Goal: Task Accomplishment & Management: Manage account settings

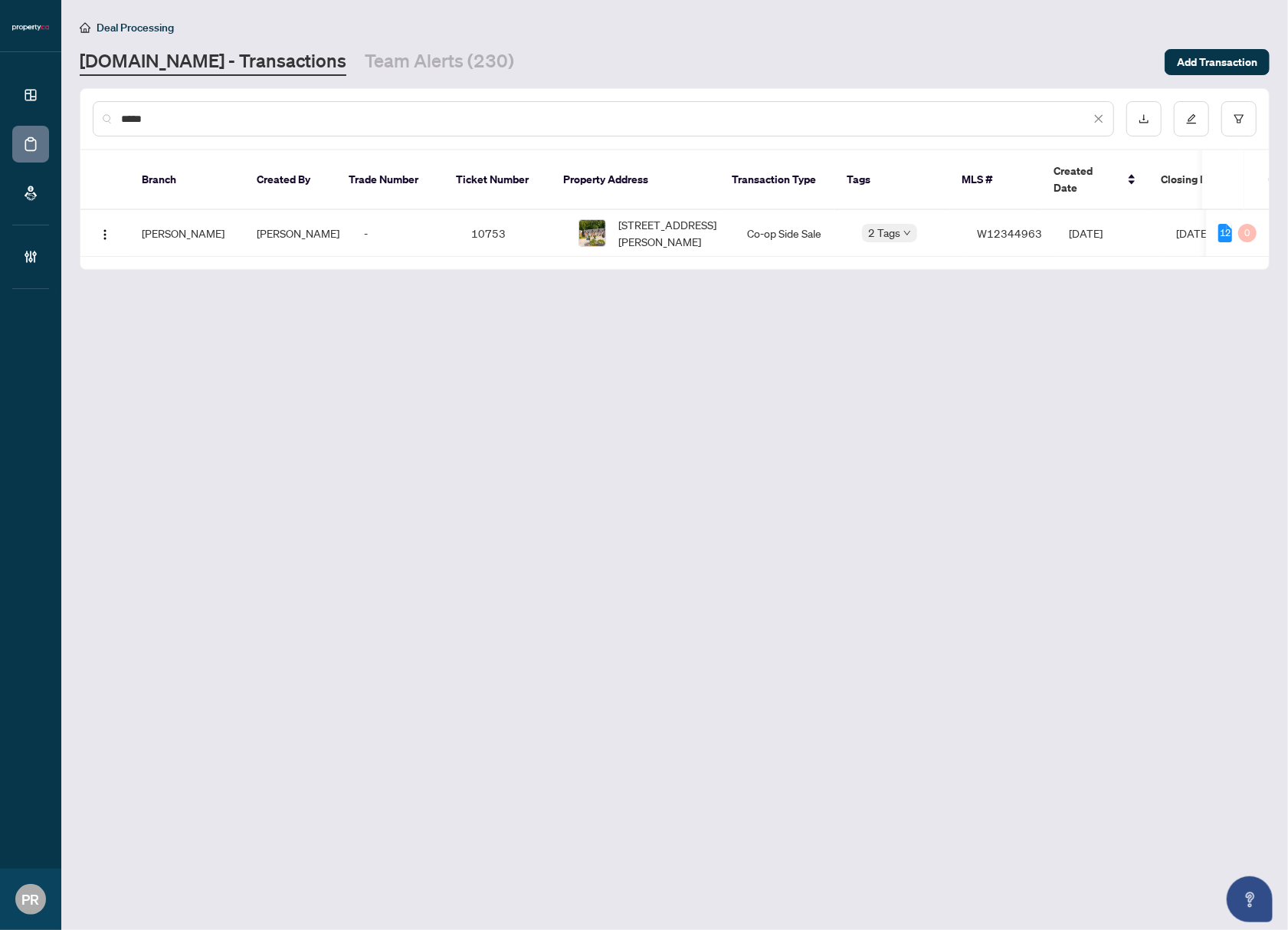
click at [365, 64] on link "Team Alerts (230)" at bounding box center [439, 62] width 149 height 28
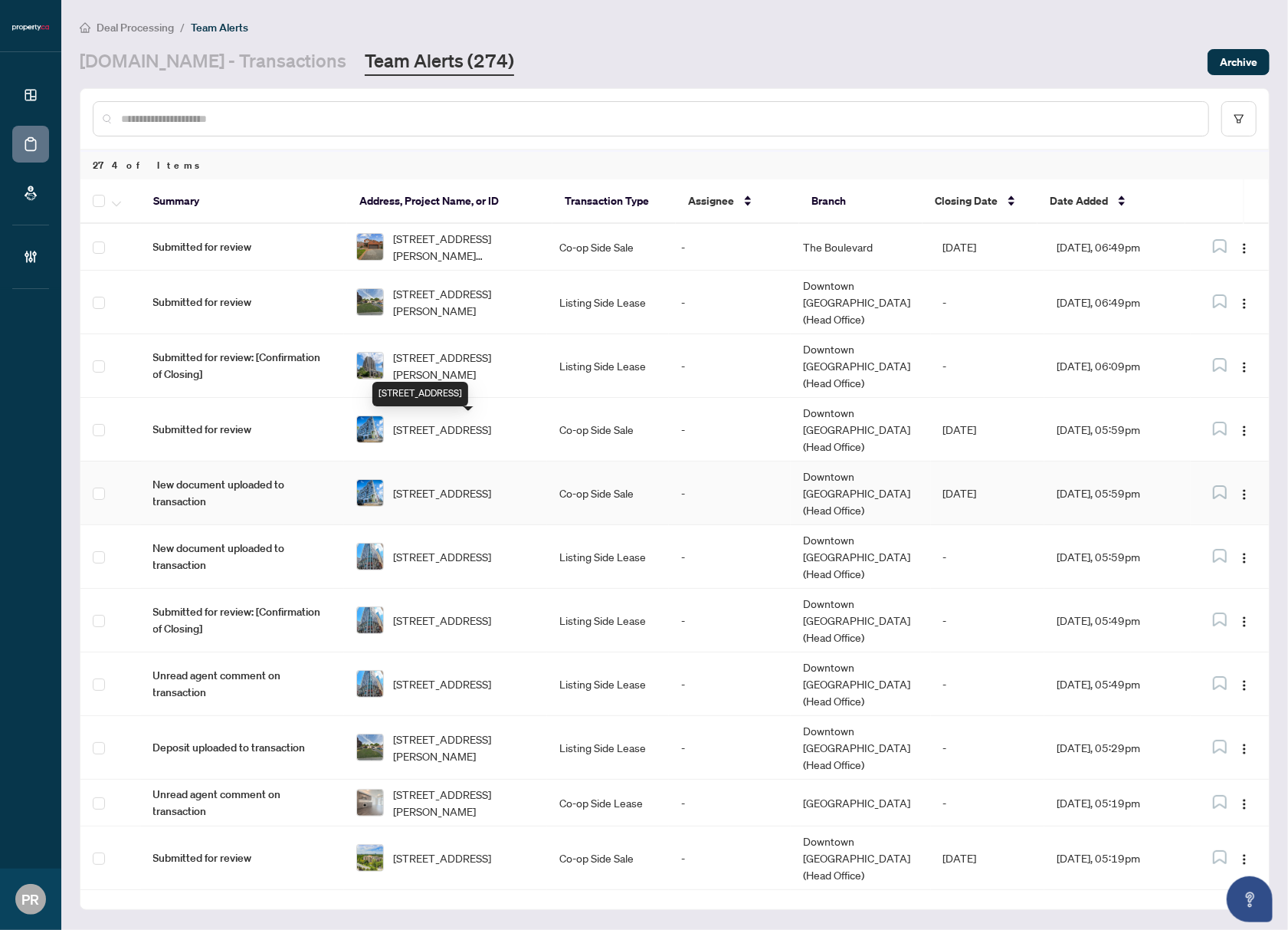
click at [478, 485] on span "617-27 Bathurst St, Toronto, Ontario M5V 0R1, Canada" at bounding box center [442, 493] width 98 height 17
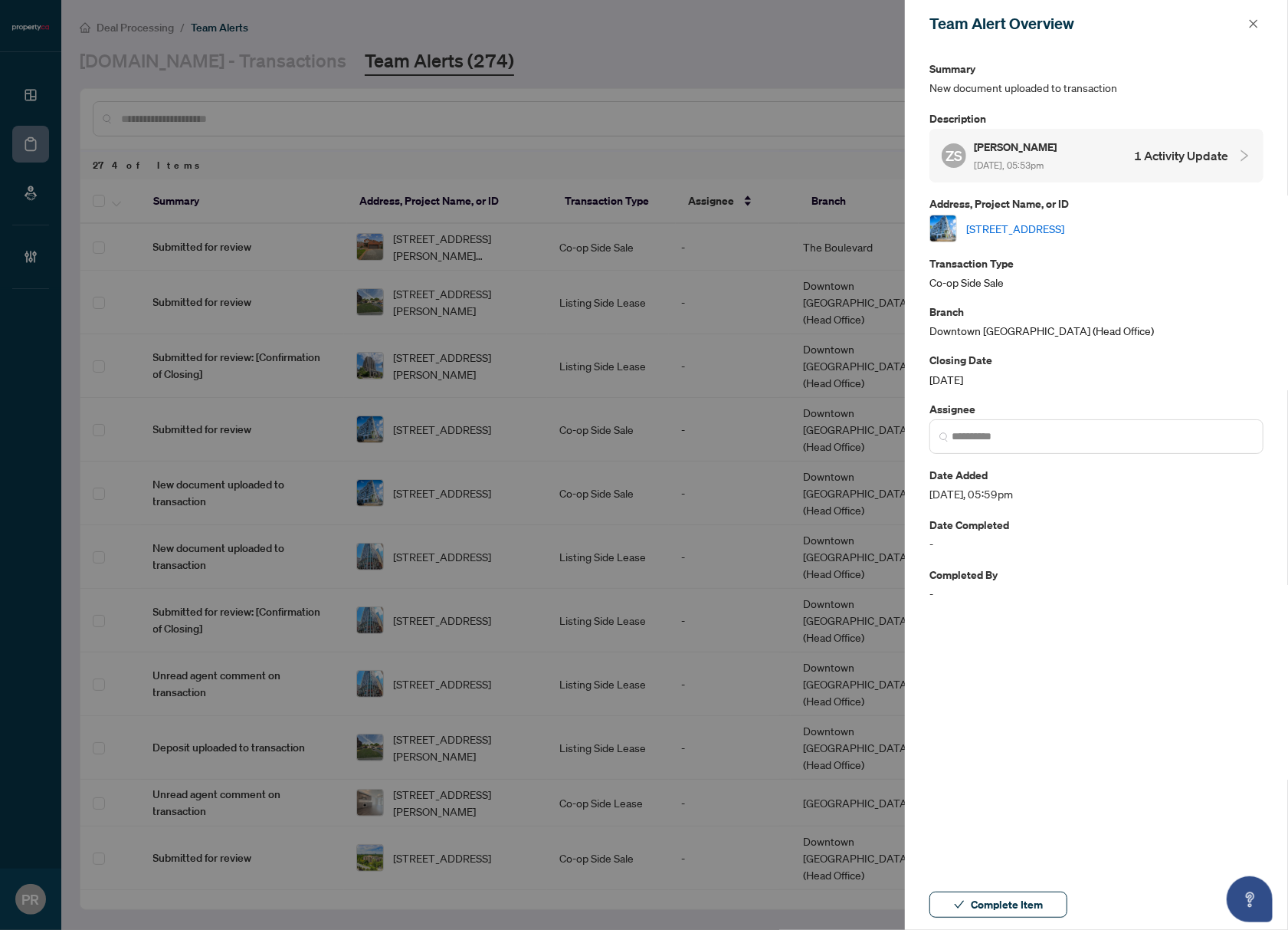
click at [1223, 137] on div "ZS Zahra Samadi Heris Oct/08/2025, 05:53pm 1 Activity Update" at bounding box center [1097, 156] width 334 height 54
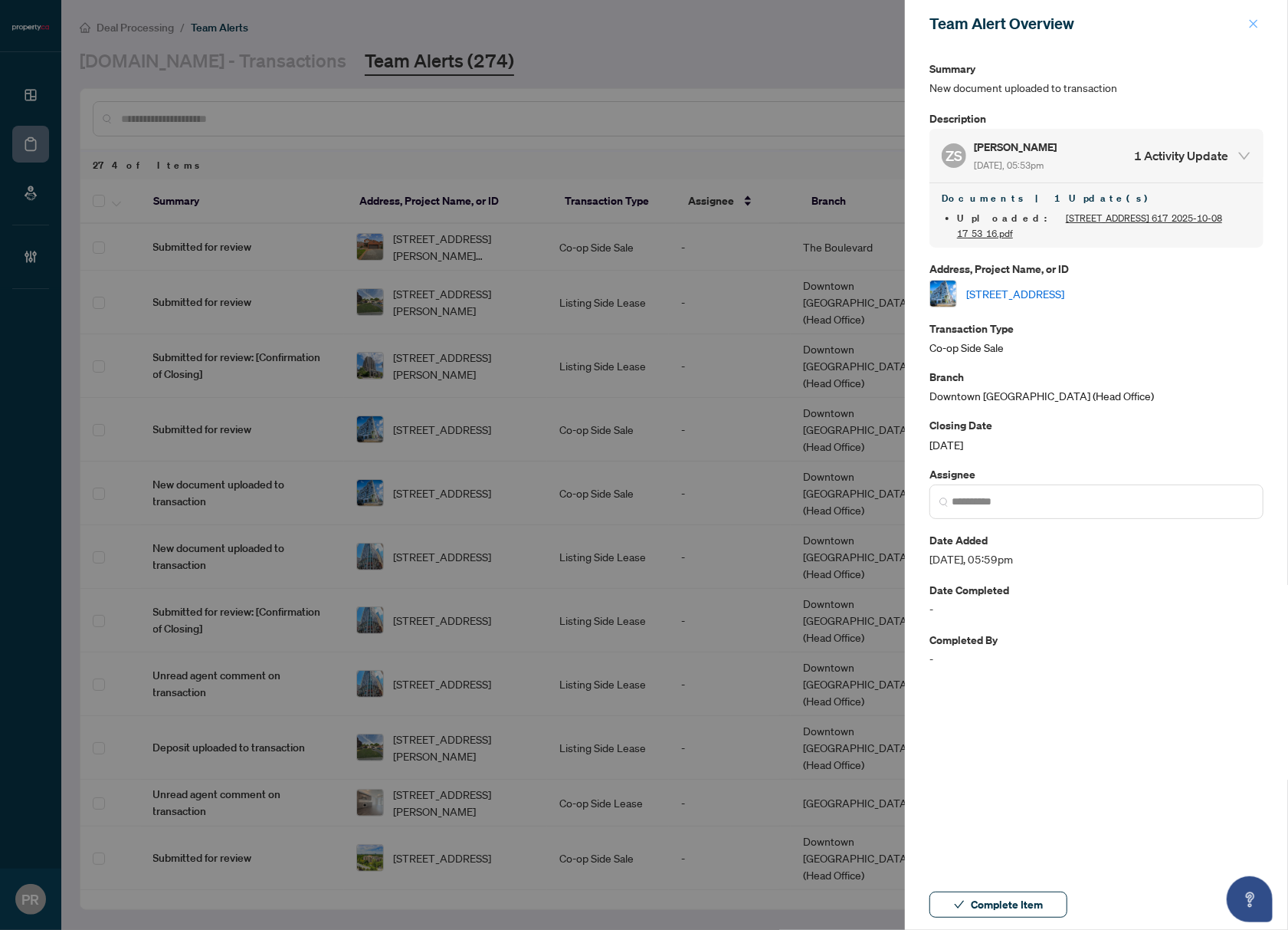
click at [1258, 20] on icon "close" at bounding box center [1253, 24] width 11 height 11
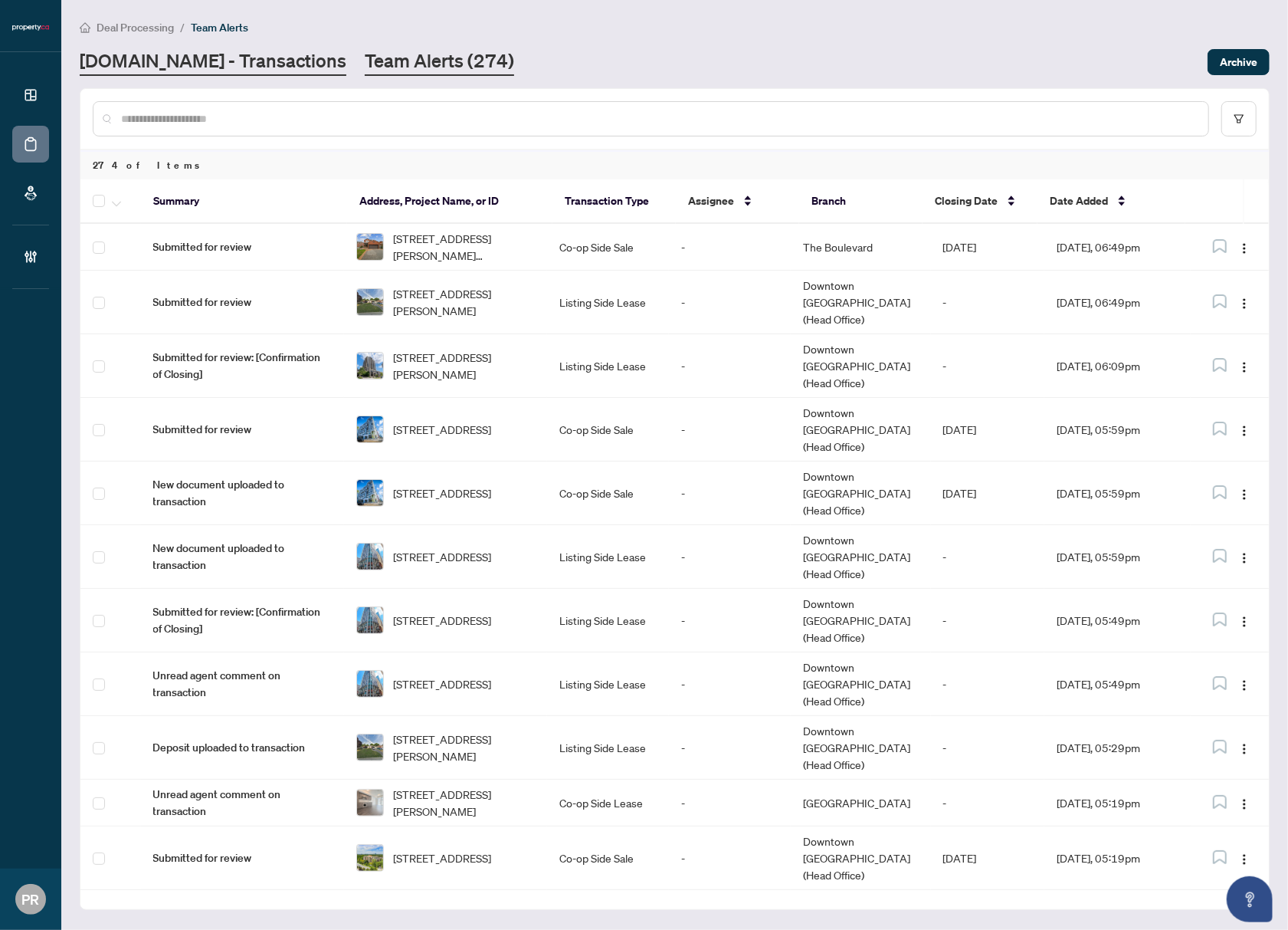
click at [148, 56] on link "Property.ca - Transactions" at bounding box center [213, 62] width 266 height 28
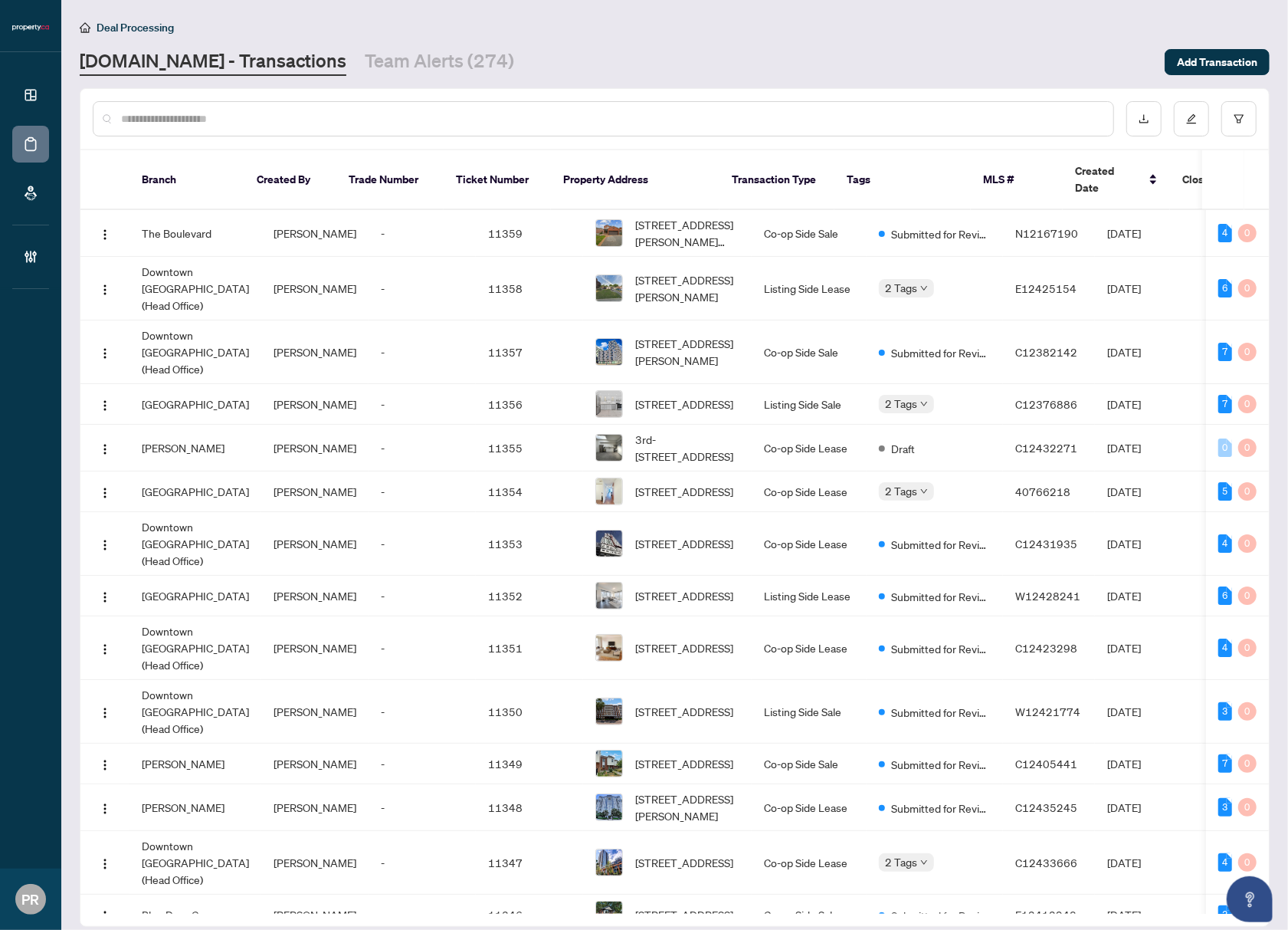
click at [380, 117] on input "text" at bounding box center [611, 119] width 980 height 17
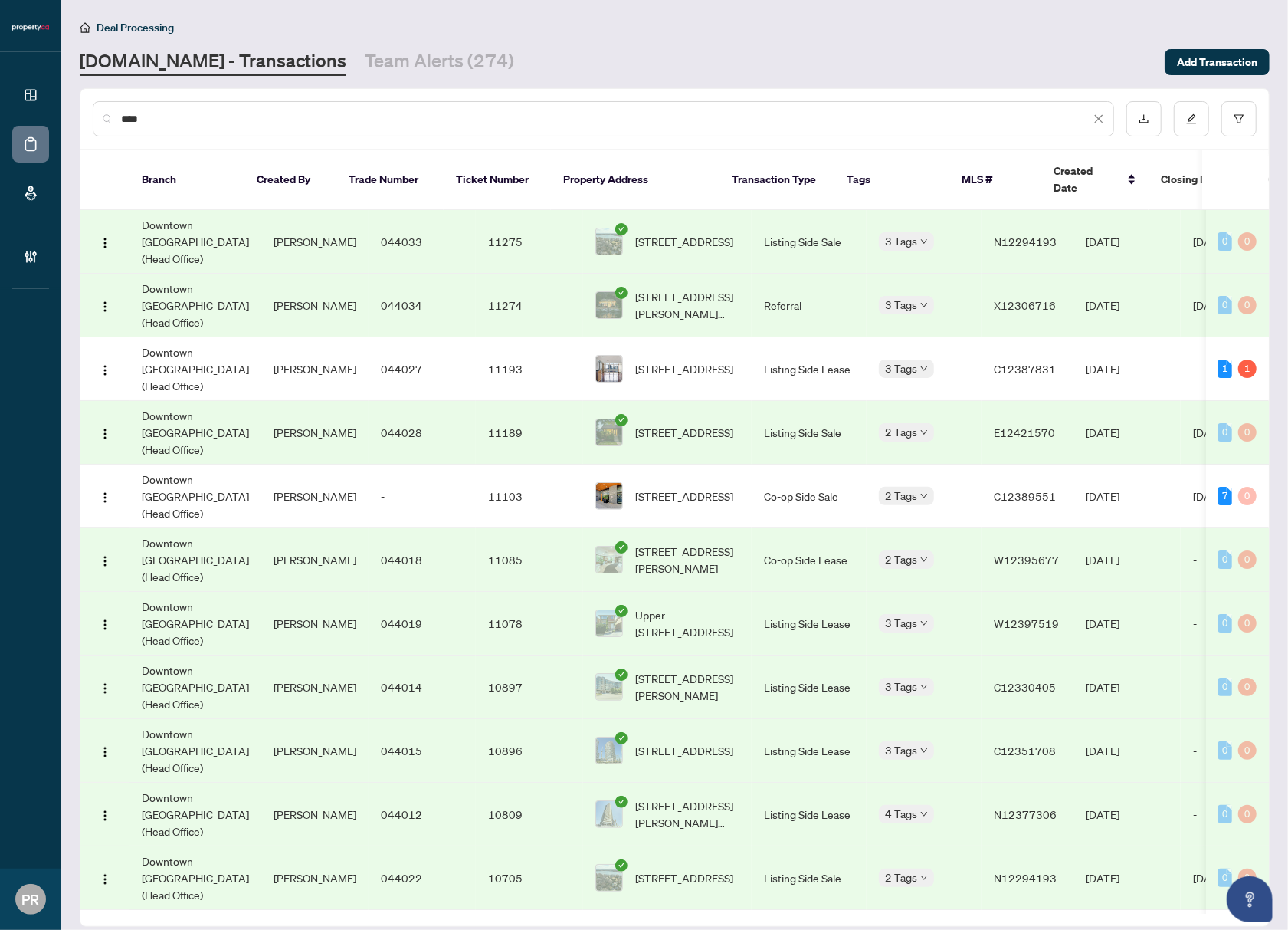
type input "****"
click at [709, 210] on td "[STREET_ADDRESS]" at bounding box center [668, 241] width 169 height 63
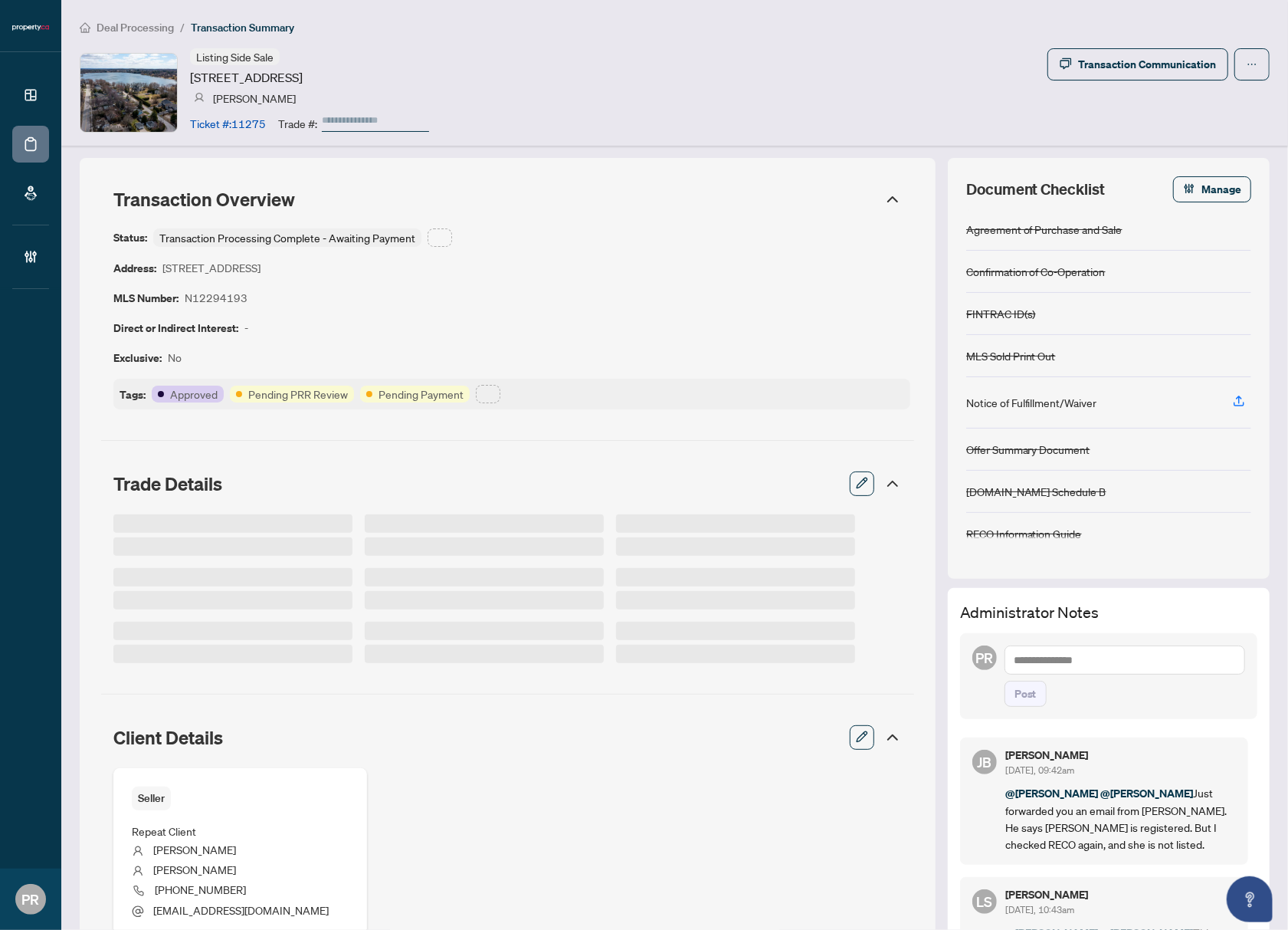
type input "******"
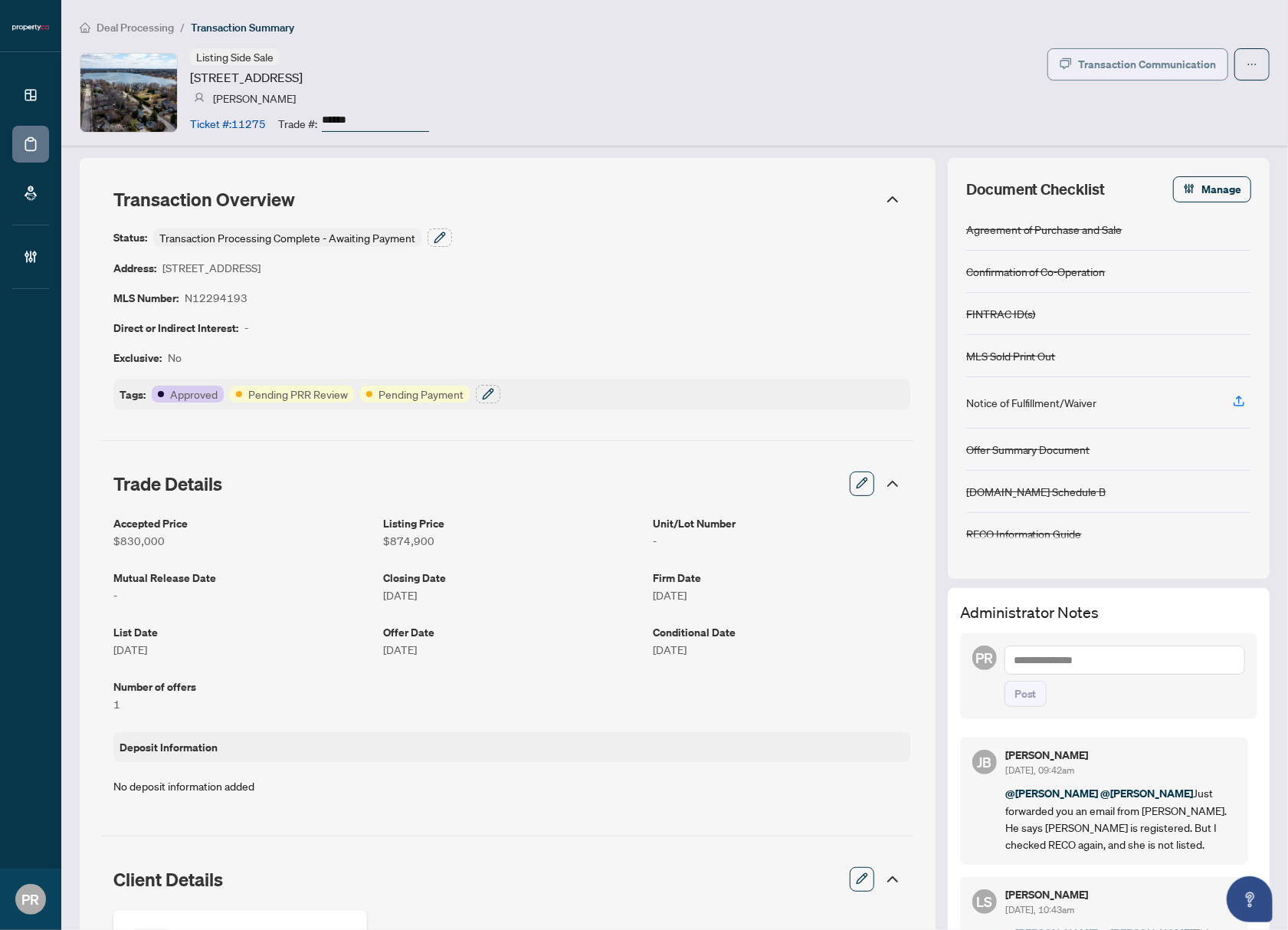
click at [1120, 77] on button "Transaction Communication" at bounding box center [1138, 64] width 181 height 32
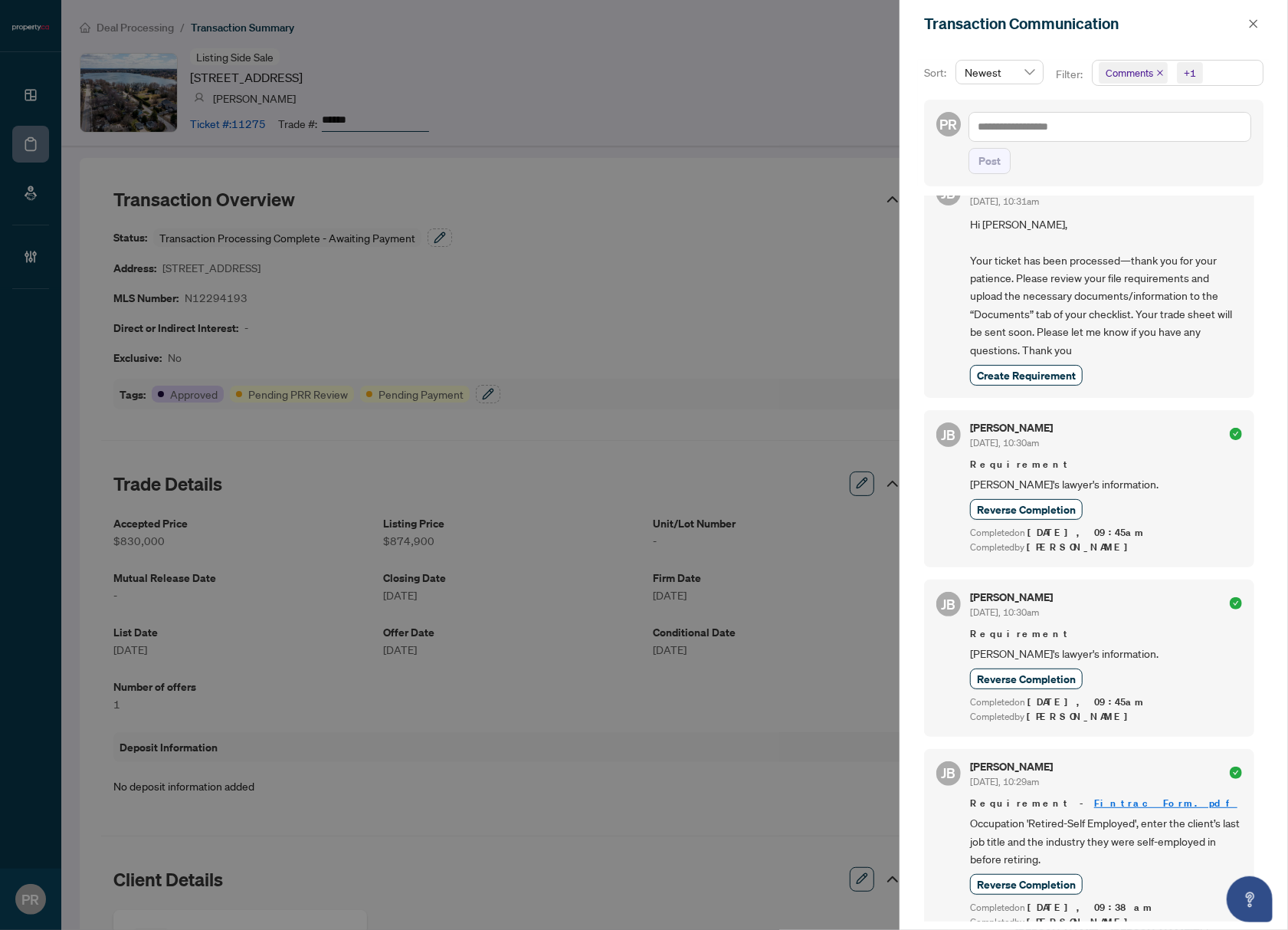
scroll to position [1556, 0]
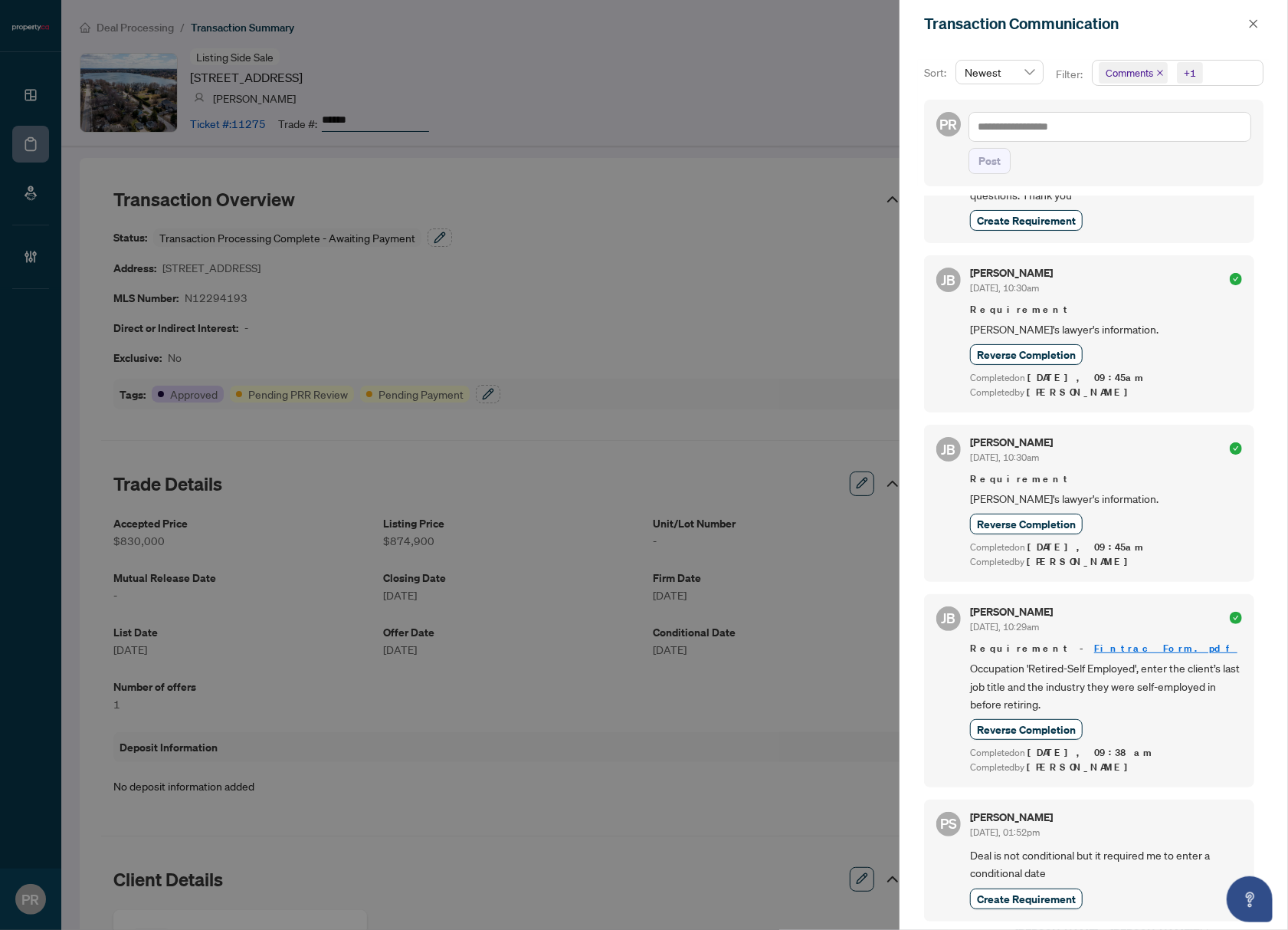
drag, startPoint x: 1254, startPoint y: 23, endPoint x: 517, endPoint y: 470, distance: 862.0
click at [1254, 23] on icon "close" at bounding box center [1253, 24] width 11 height 11
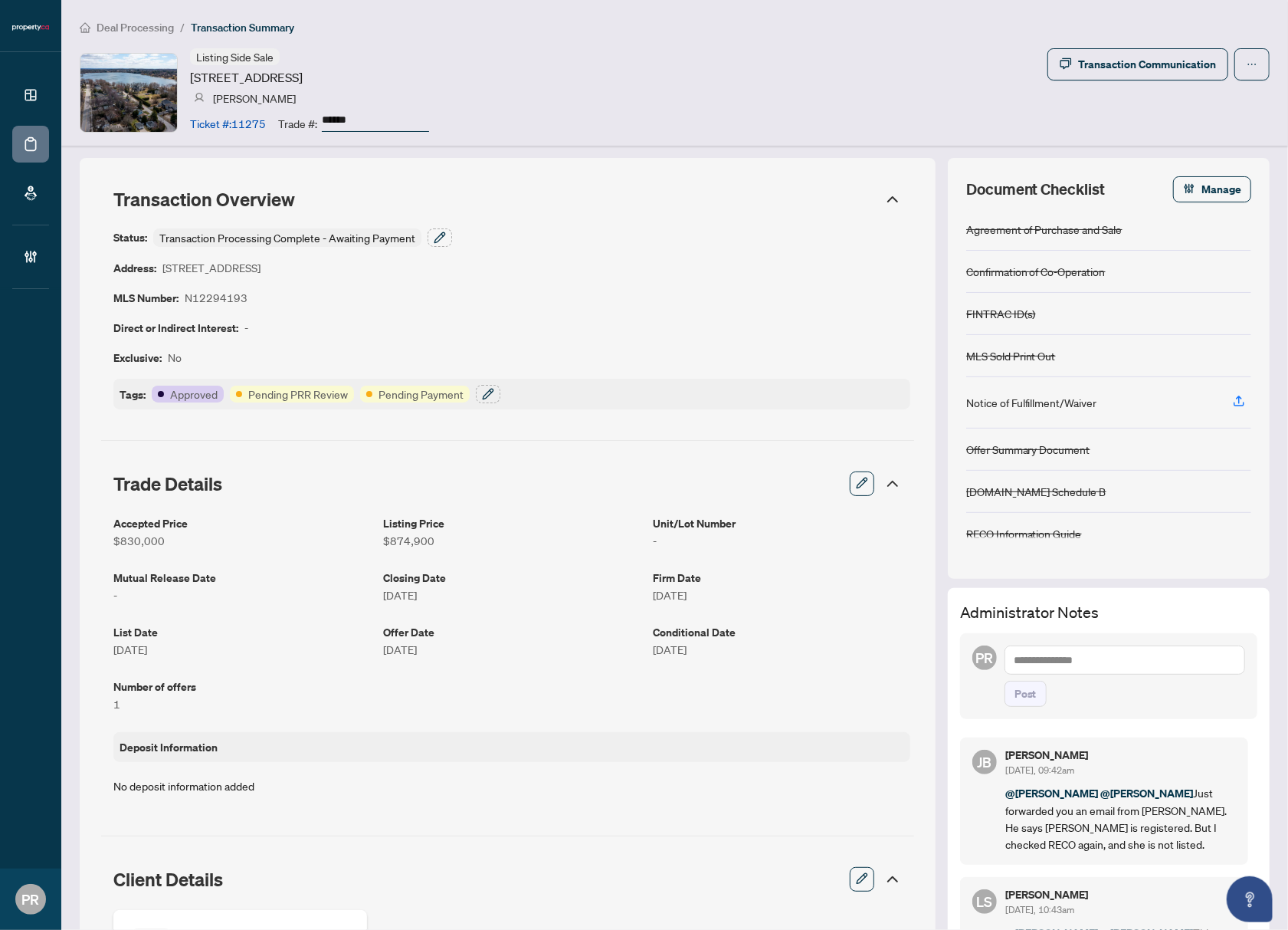
drag, startPoint x: 770, startPoint y: 98, endPoint x: 738, endPoint y: 98, distance: 32.0
click at [770, 98] on div "Listing Side Sale [STREET_ADDRESS][PERSON_NAME] [PERSON_NAME] Ticket #: 11275 T…" at bounding box center [675, 92] width 1190 height 89
drag, startPoint x: 279, startPoint y: 127, endPoint x: 185, endPoint y: 126, distance: 94.0
click at [185, 126] on div "Listing Side Sale [STREET_ADDRESS][PERSON_NAME] [PERSON_NAME] Ticket #: 11275 T…" at bounding box center [255, 92] width 350 height 89
copy article "Ticket #: 11275"
